Goal: Manage account settings

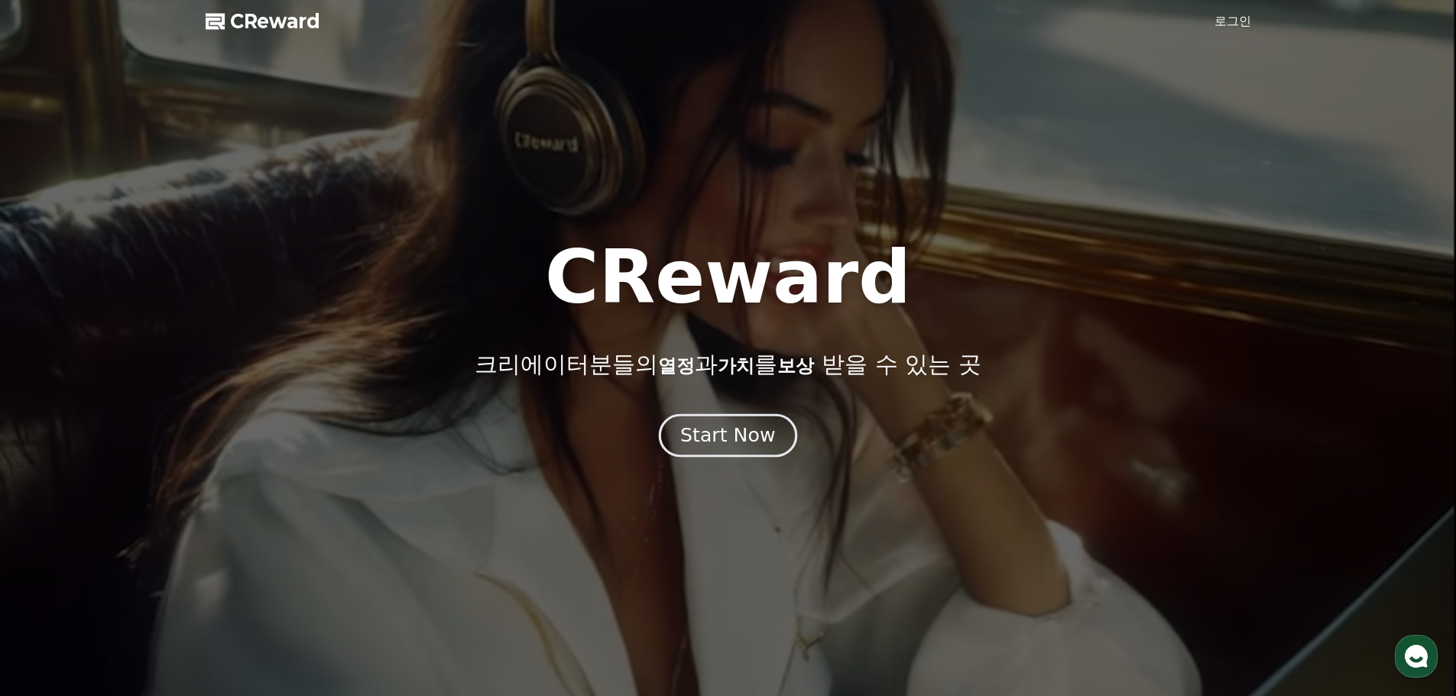
drag, startPoint x: 0, startPoint y: 0, endPoint x: 760, endPoint y: 434, distance: 874.8
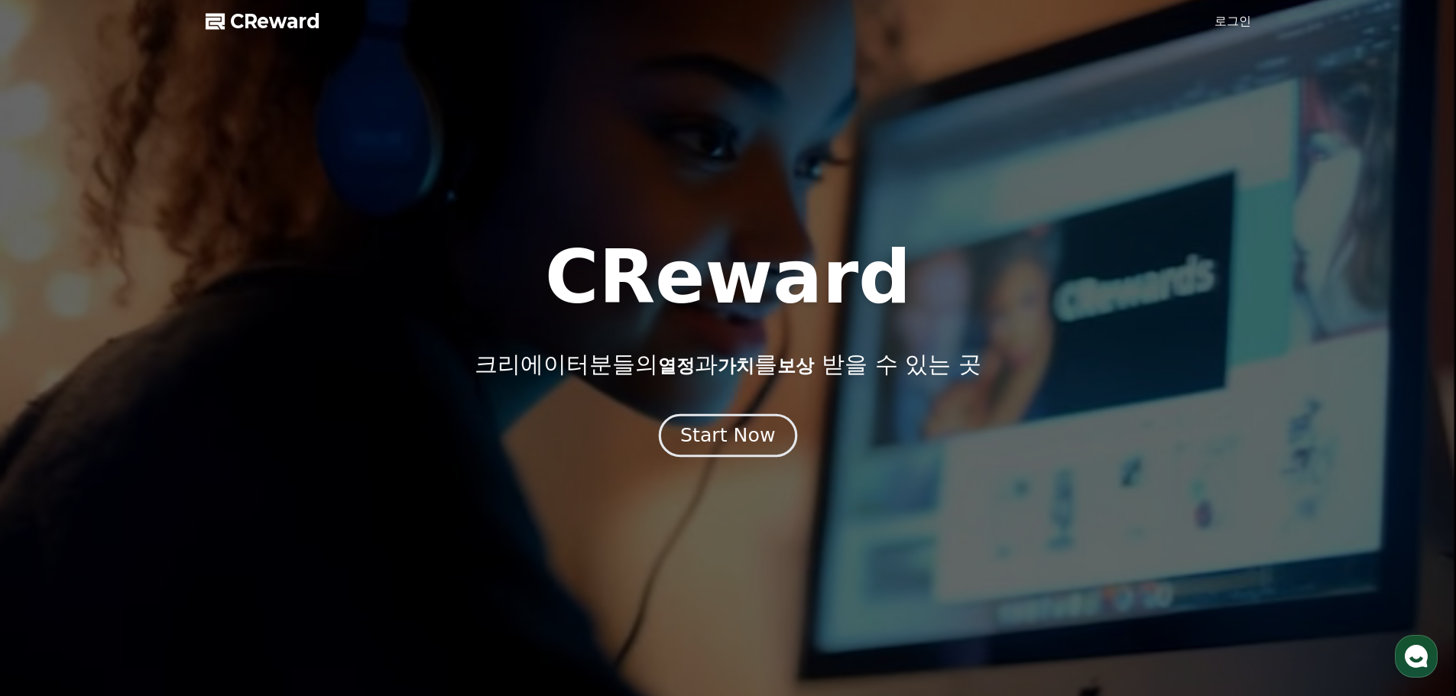
click at [760, 434] on div "Start Now" at bounding box center [727, 436] width 95 height 26
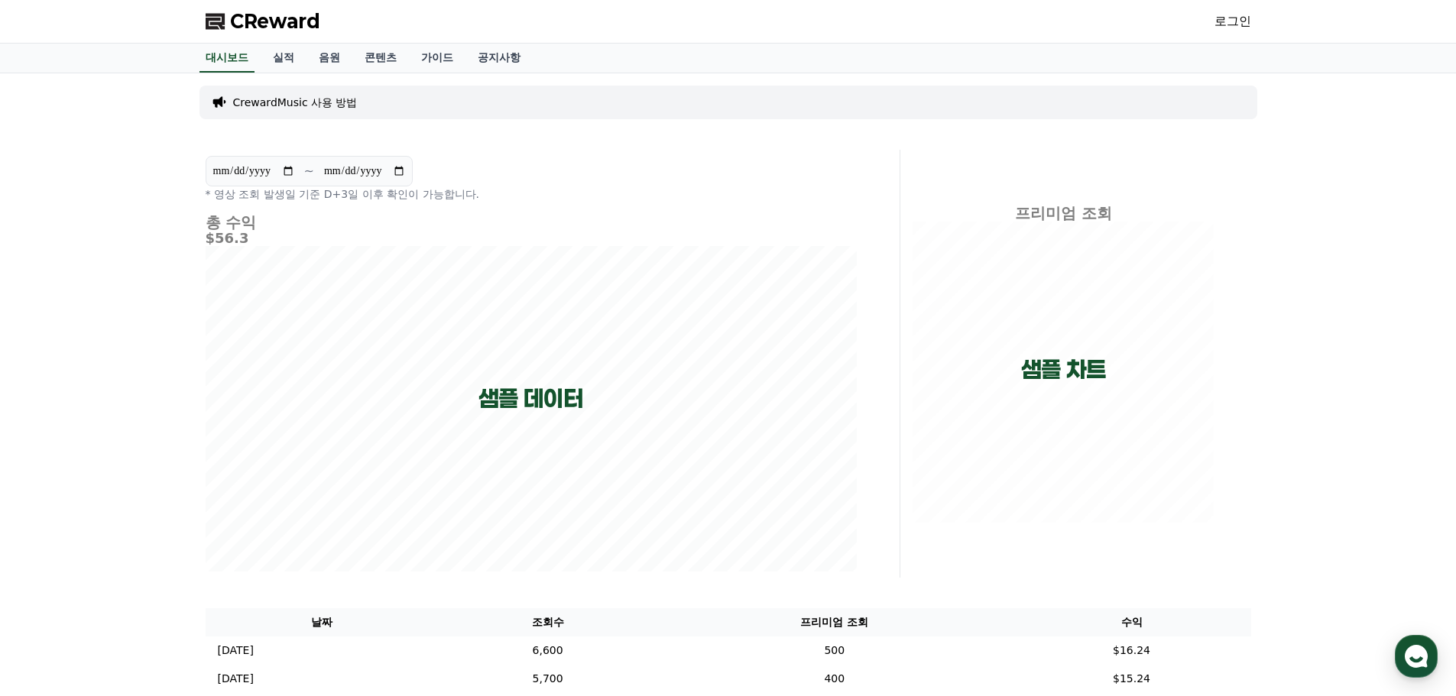
click at [1217, 24] on link "로그인" at bounding box center [1232, 21] width 37 height 18
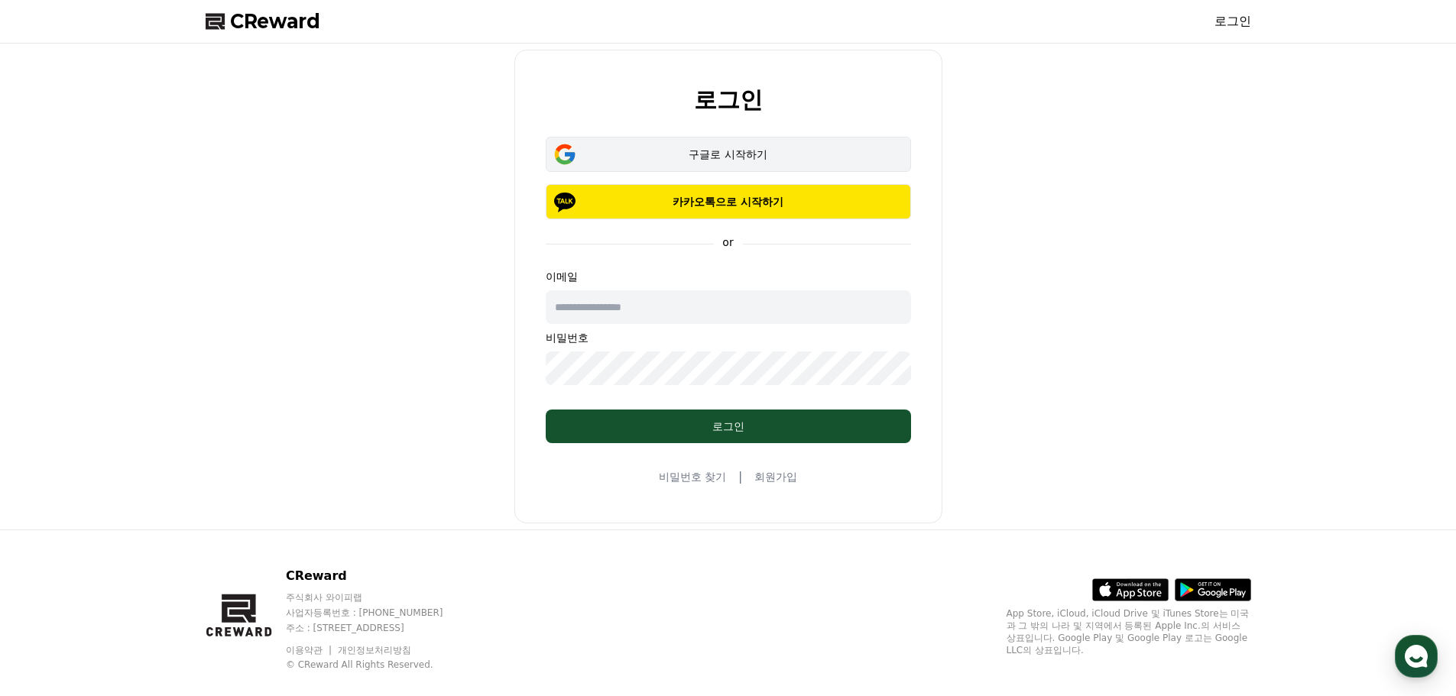
click at [782, 164] on button "구글로 시작하기" at bounding box center [728, 154] width 365 height 35
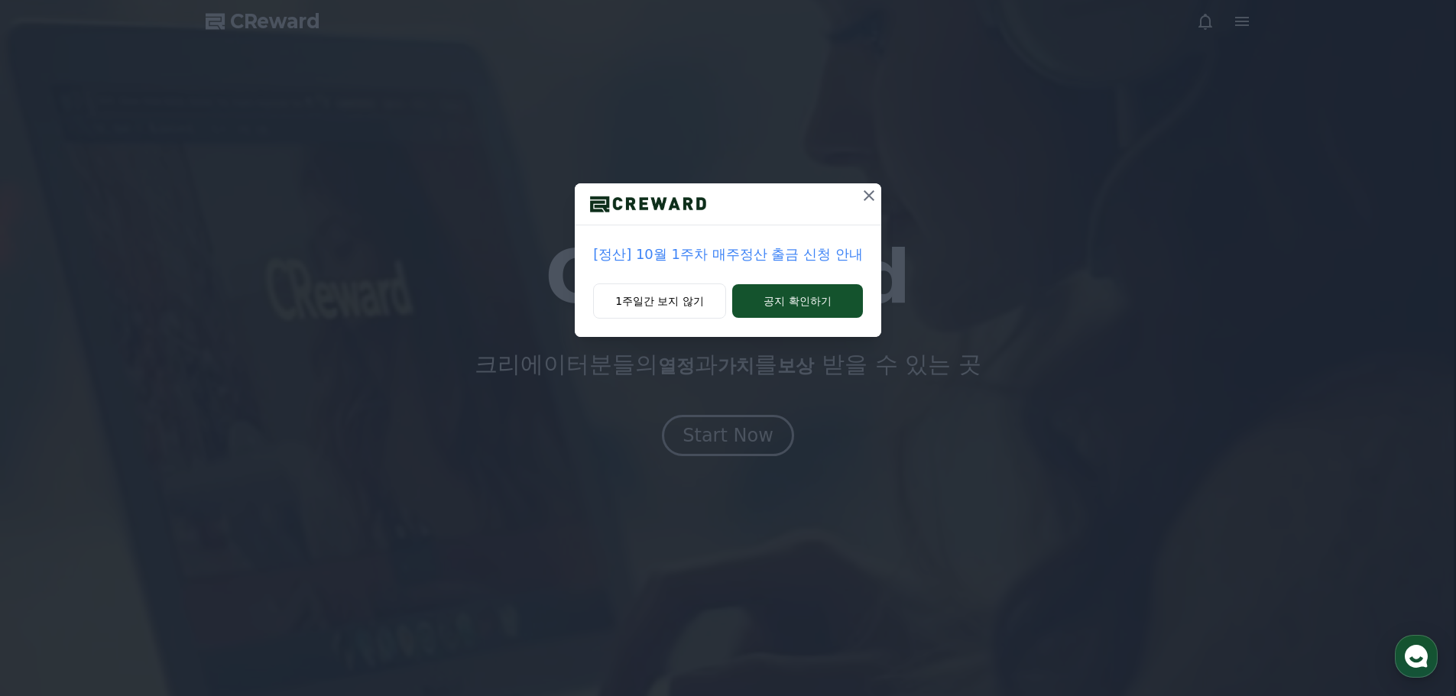
click at [860, 199] on icon at bounding box center [869, 195] width 18 height 18
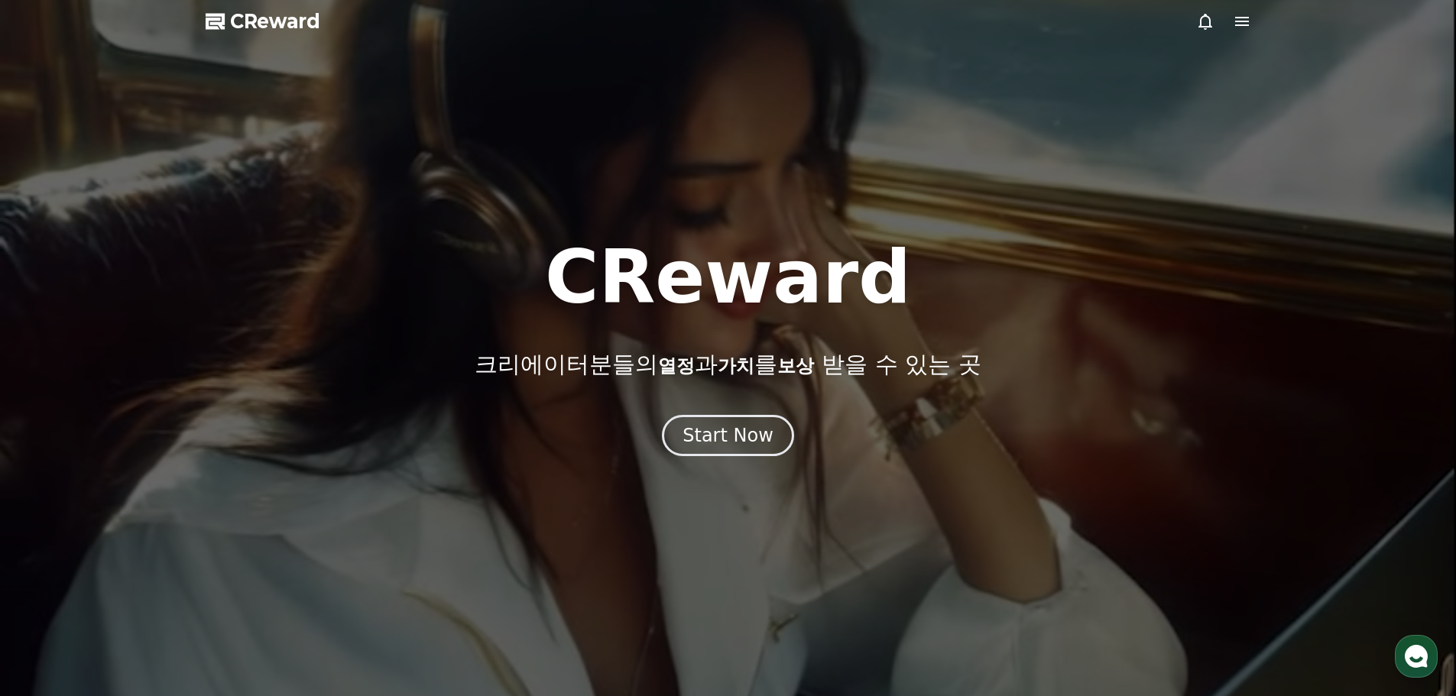
click at [1240, 21] on icon at bounding box center [1242, 21] width 14 height 9
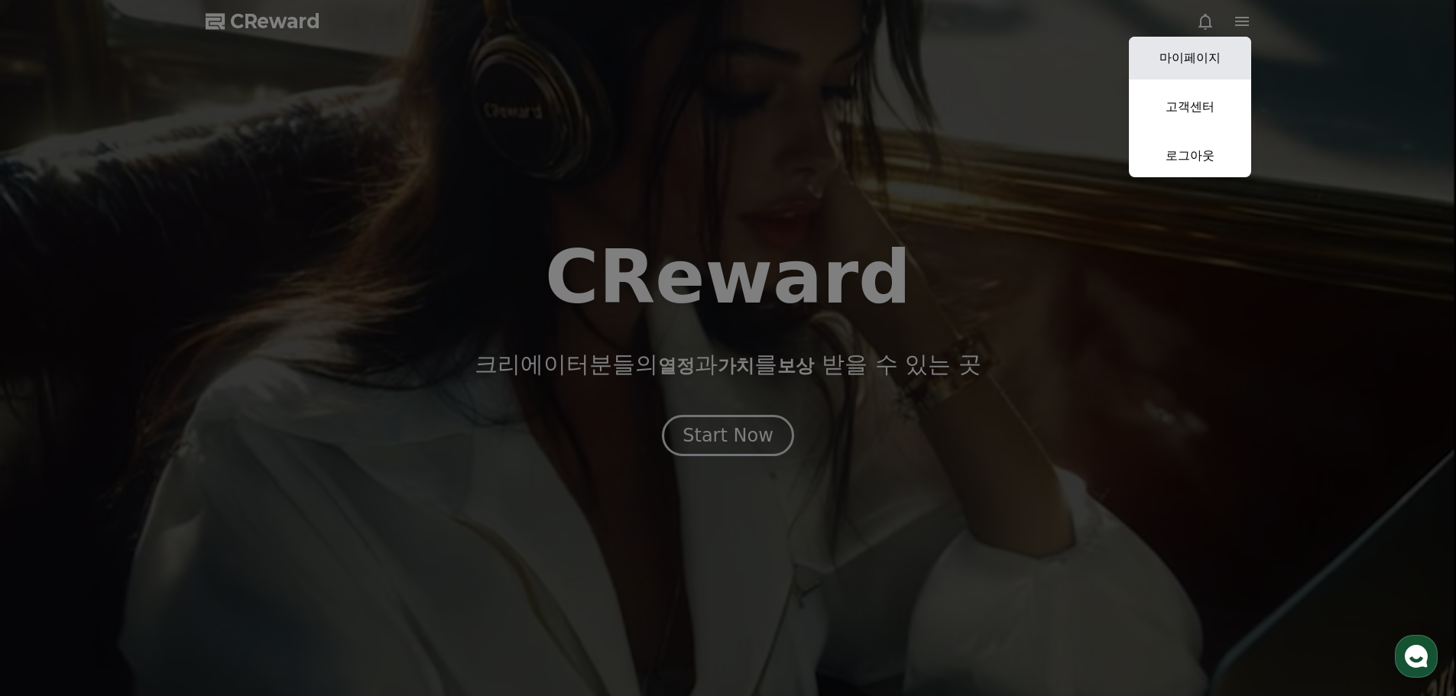
click at [1204, 63] on link "마이페이지" at bounding box center [1190, 58] width 122 height 43
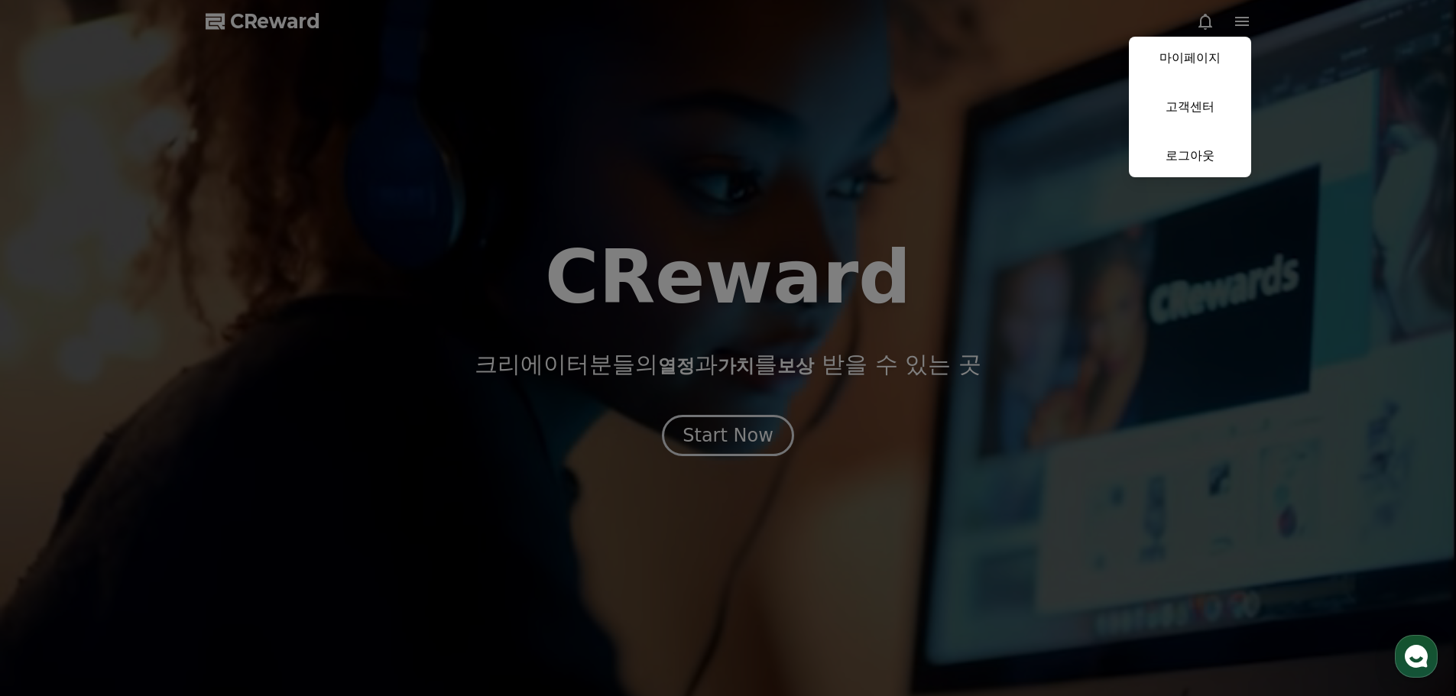
select select "**********"
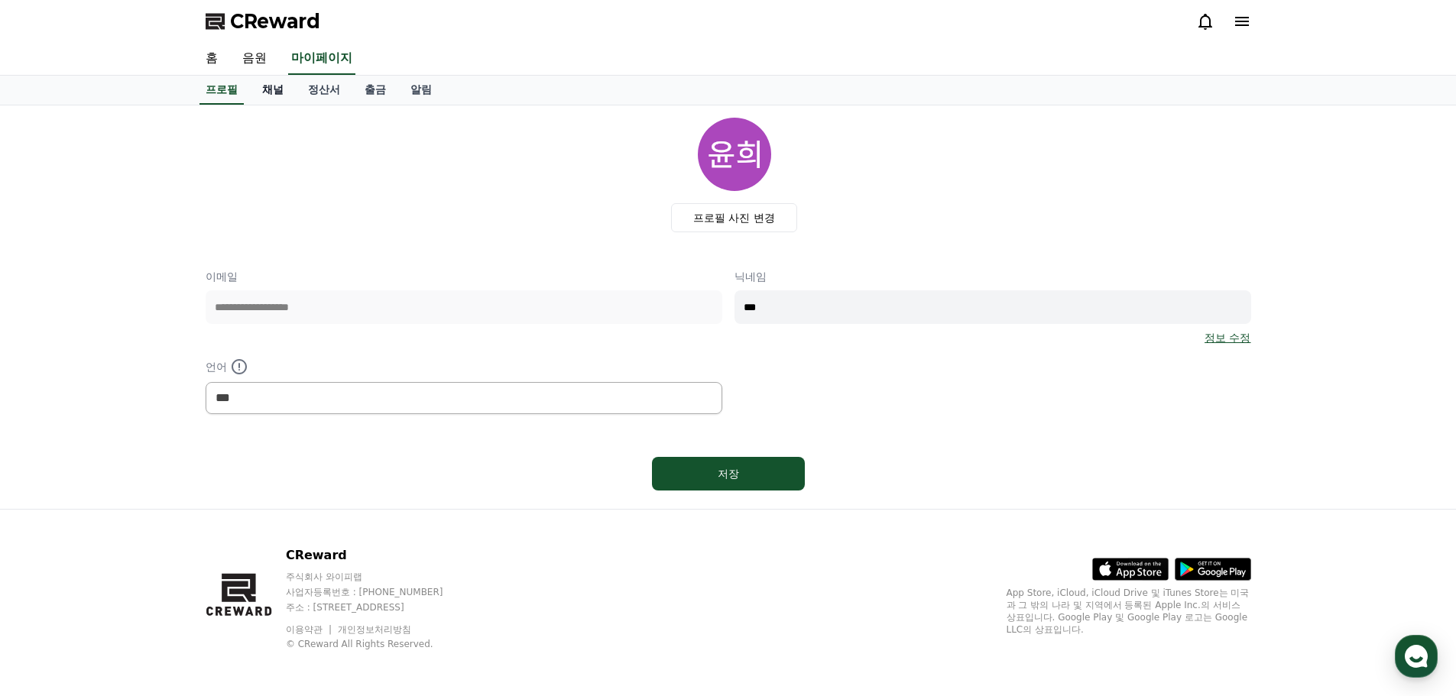
click at [285, 89] on link "채널" at bounding box center [273, 90] width 46 height 29
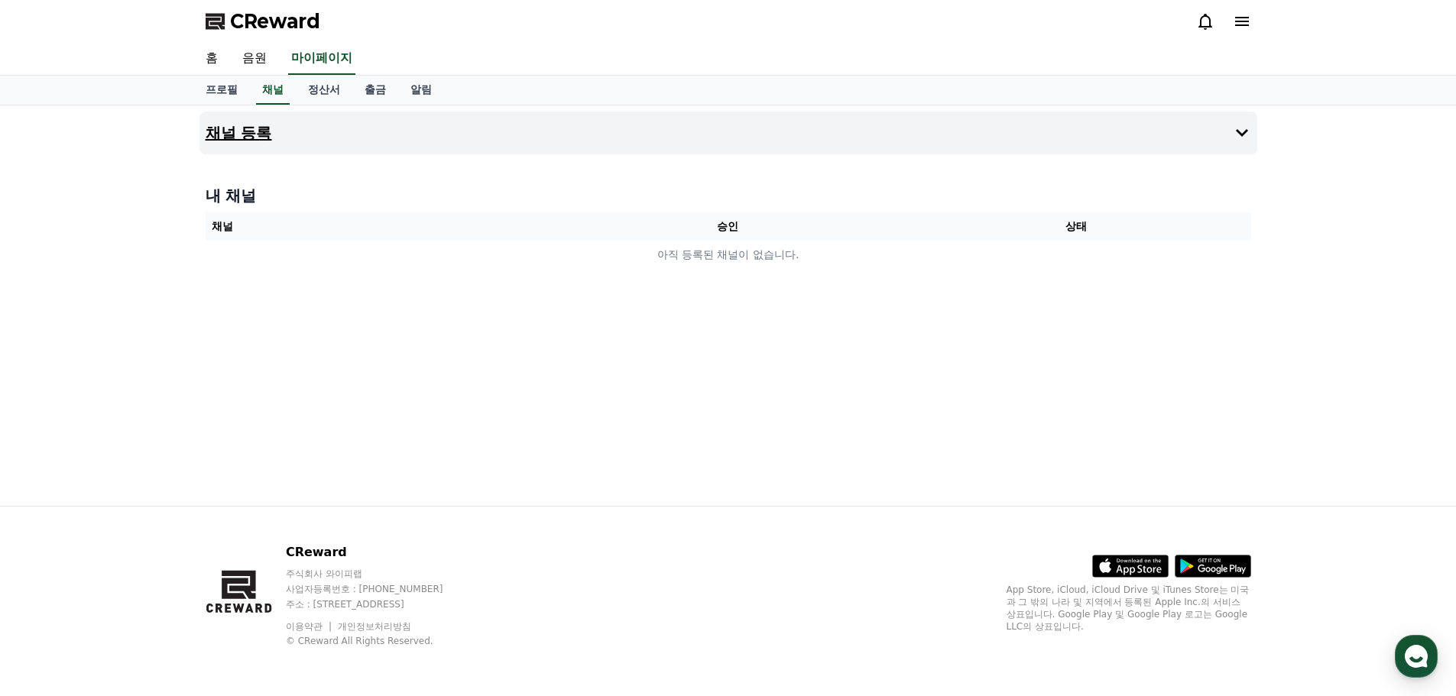
click at [1235, 131] on icon at bounding box center [1242, 133] width 18 height 18
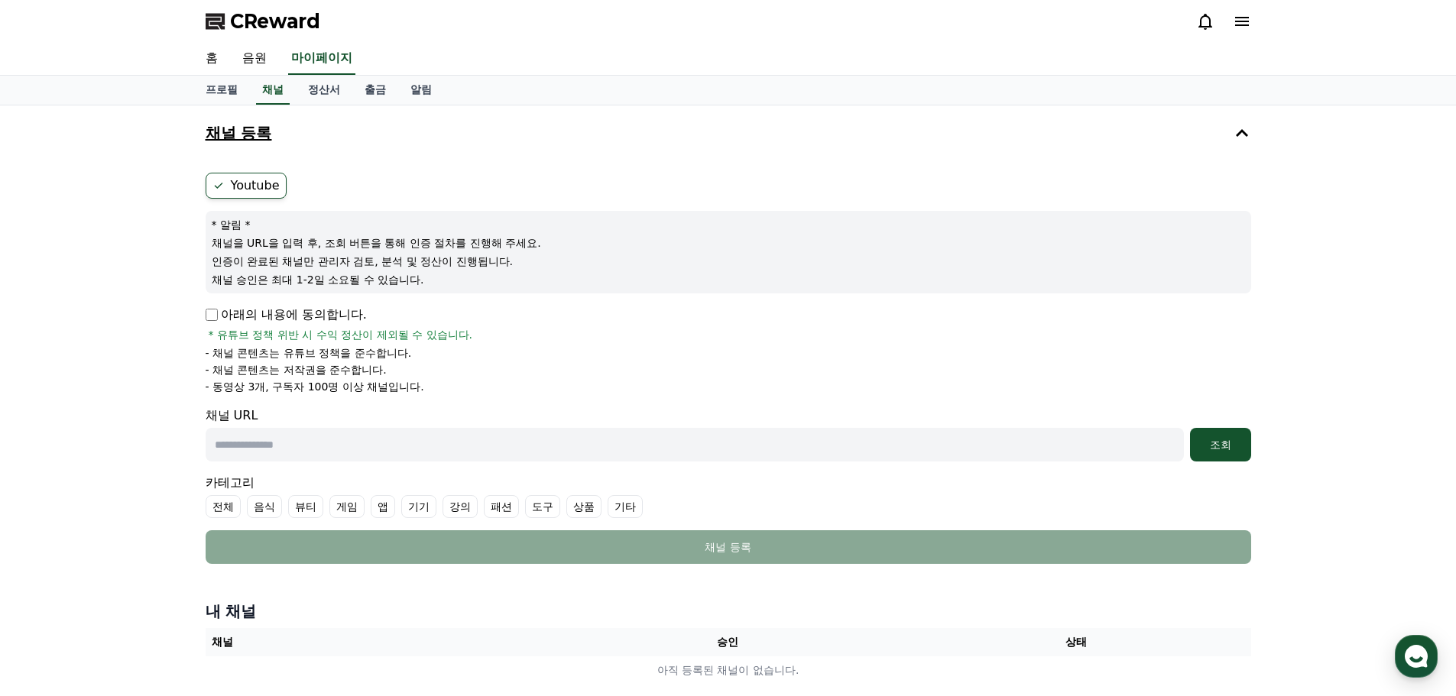
click at [1244, 17] on icon at bounding box center [1242, 21] width 14 height 9
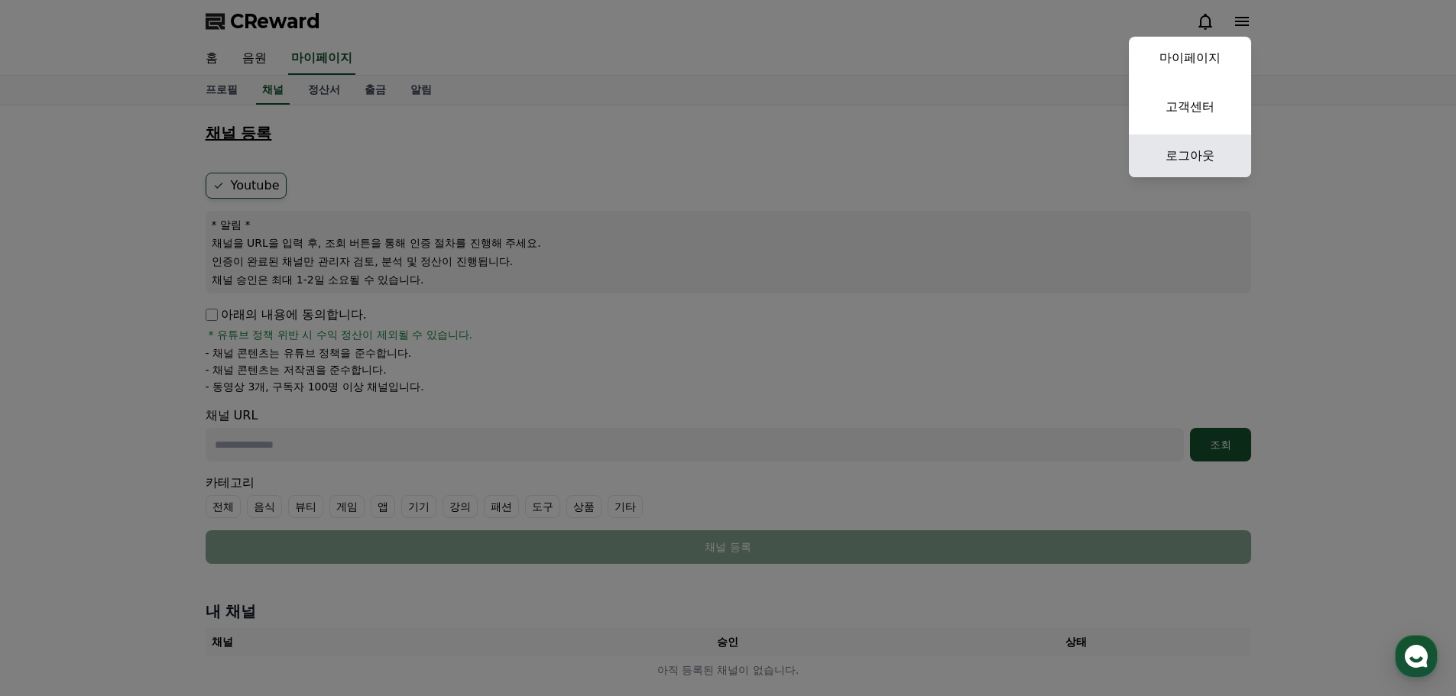
click at [1198, 147] on link "로그아웃" at bounding box center [1190, 155] width 122 height 43
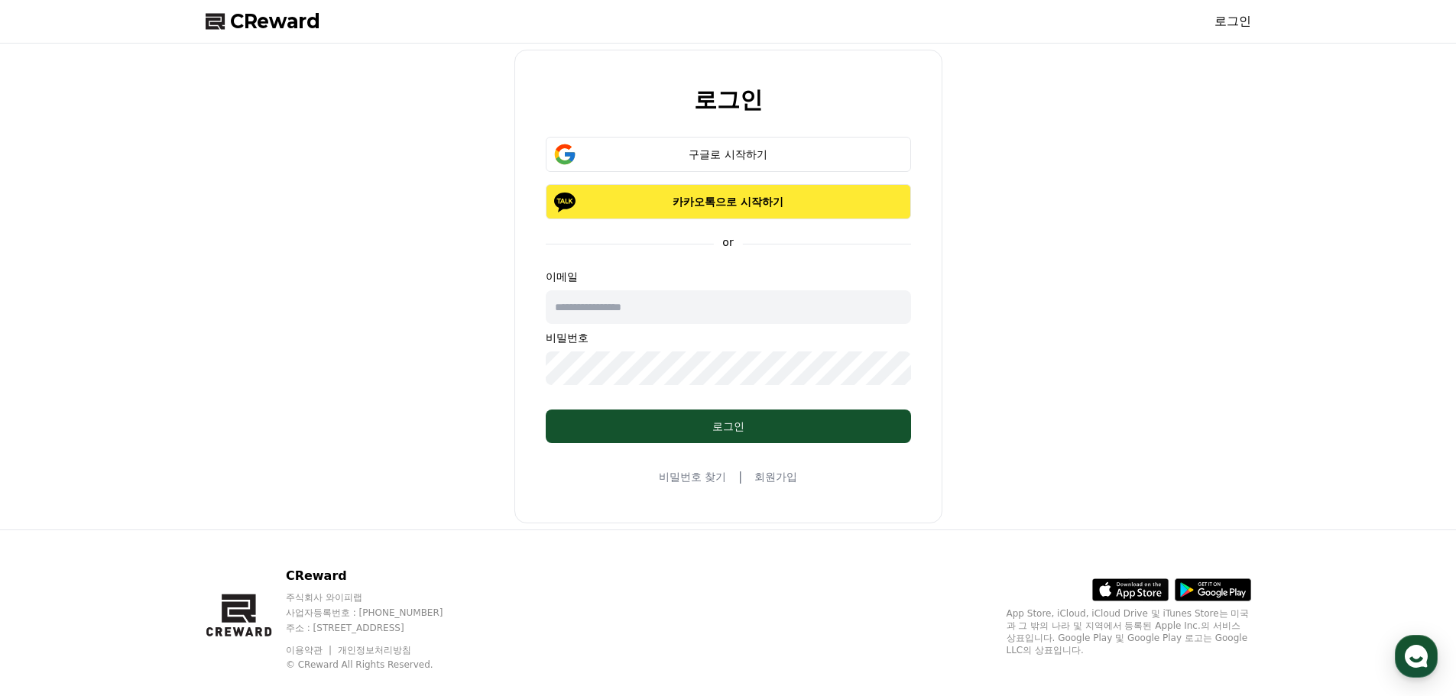
click at [769, 190] on button "카카오톡으로 시작하기" at bounding box center [728, 201] width 365 height 35
